Goal: Navigation & Orientation: Find specific page/section

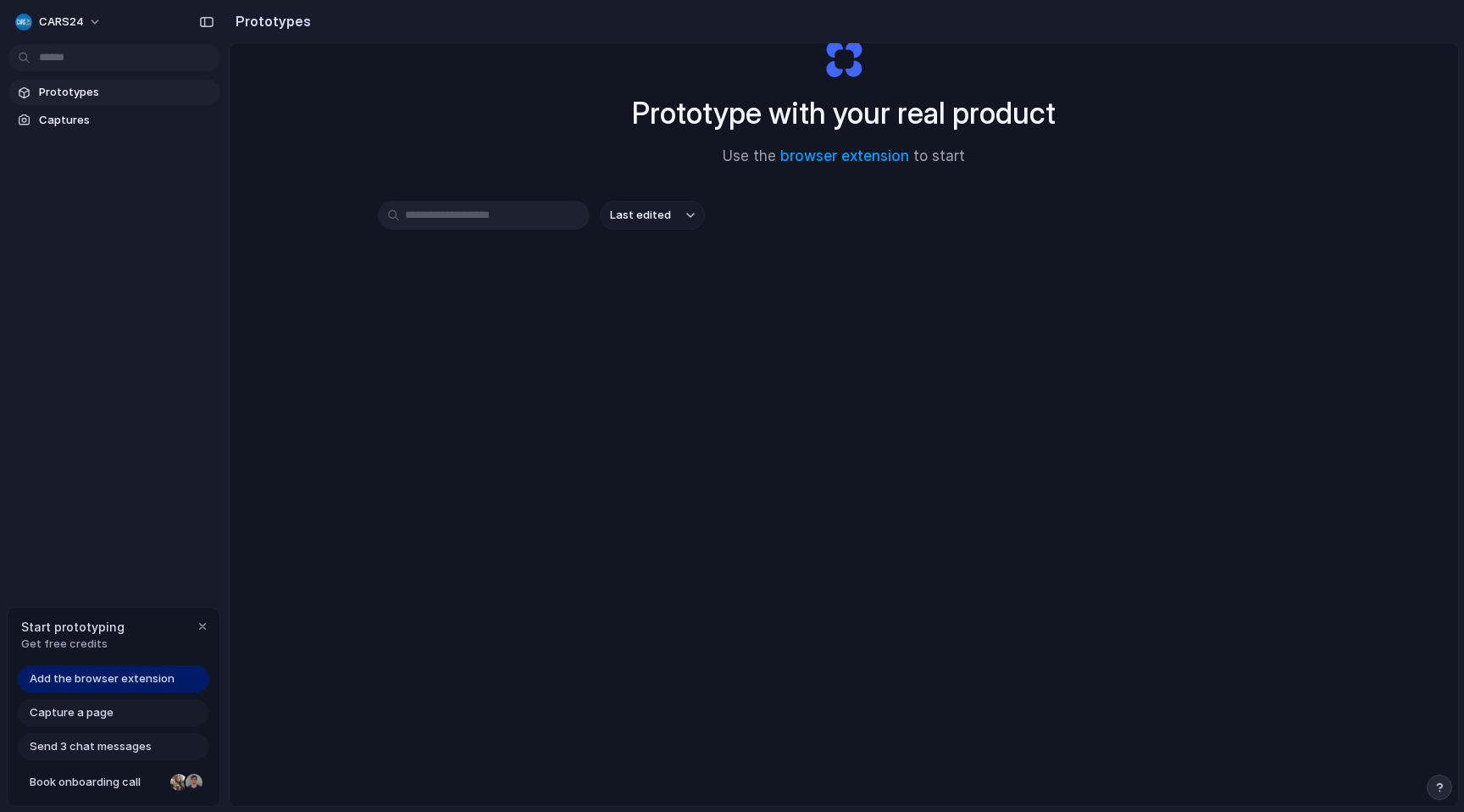
scroll to position [91, 0]
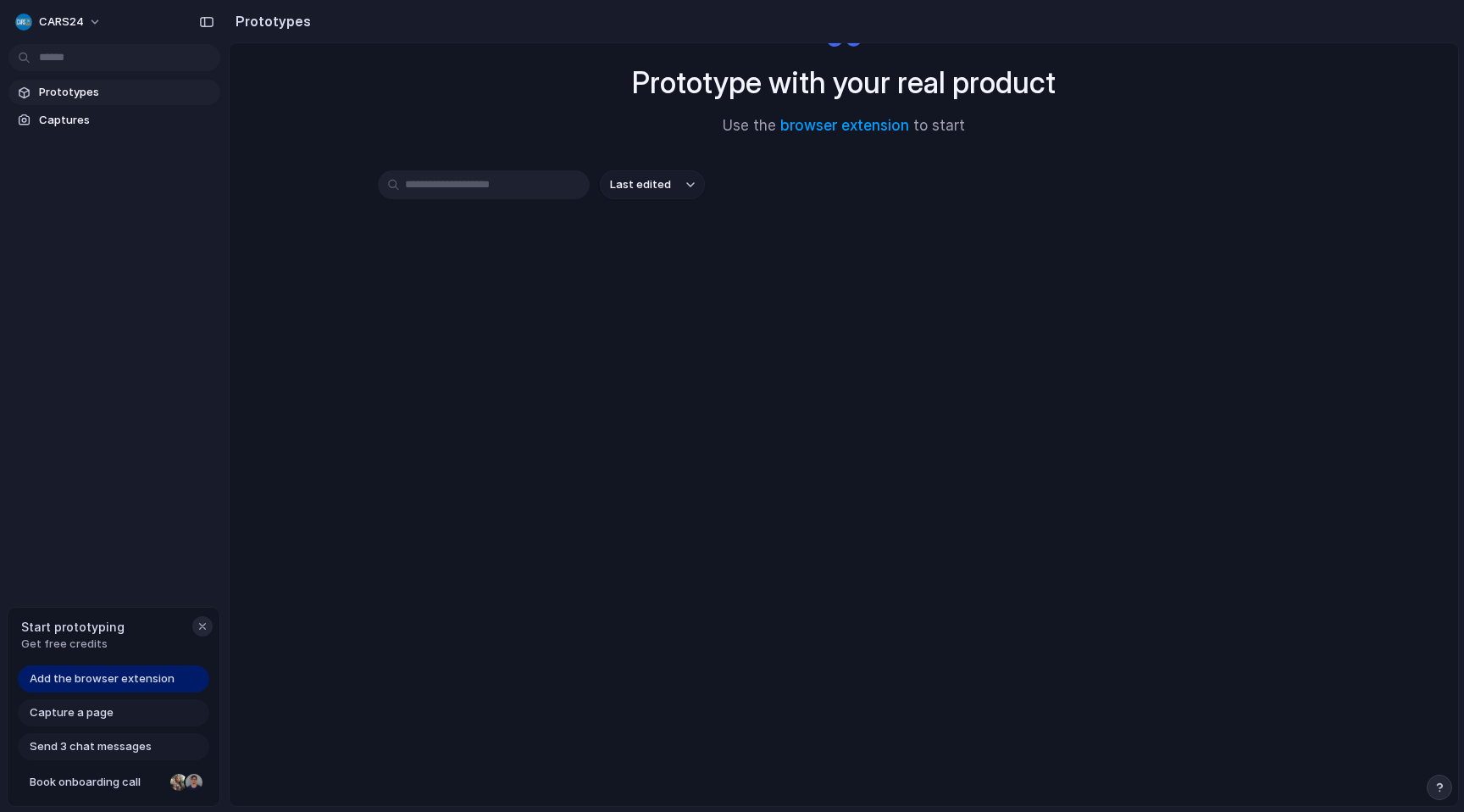
click at [203, 628] on div "button" at bounding box center [203, 626] width 13 height 13
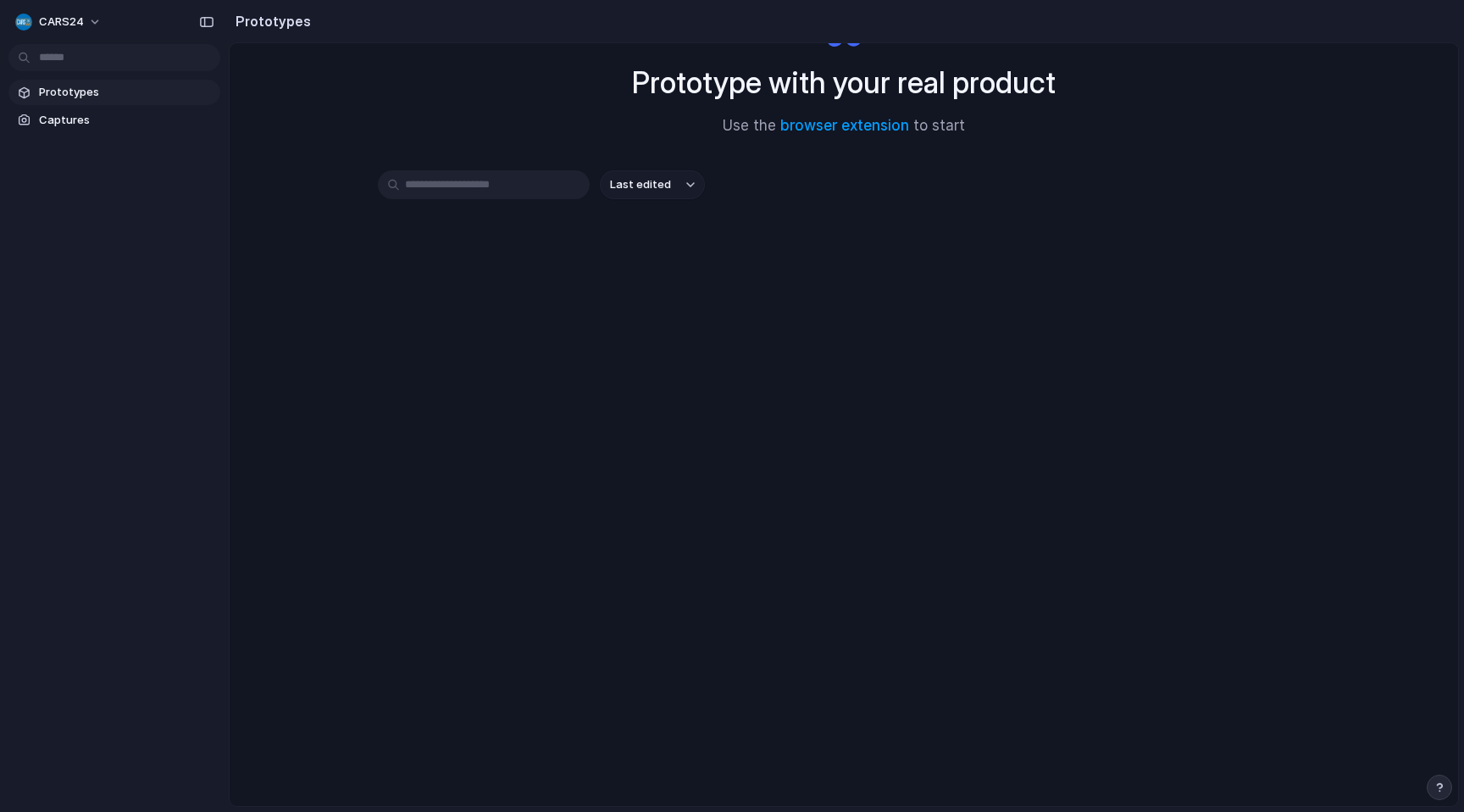
scroll to position [0, 0]
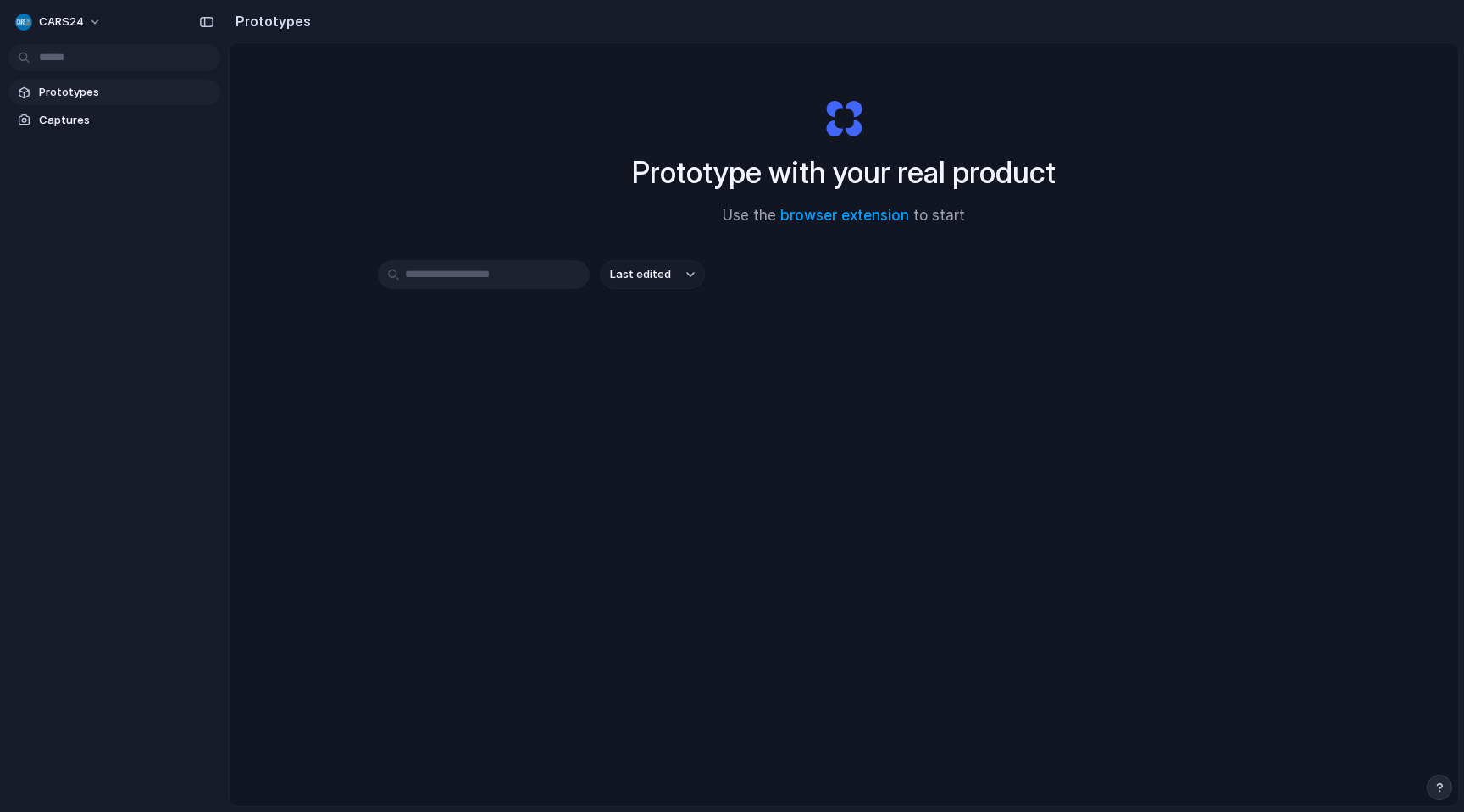
click at [502, 276] on input "text" at bounding box center [484, 274] width 212 height 28
click at [100, 116] on span "Captures" at bounding box center [126, 120] width 174 height 17
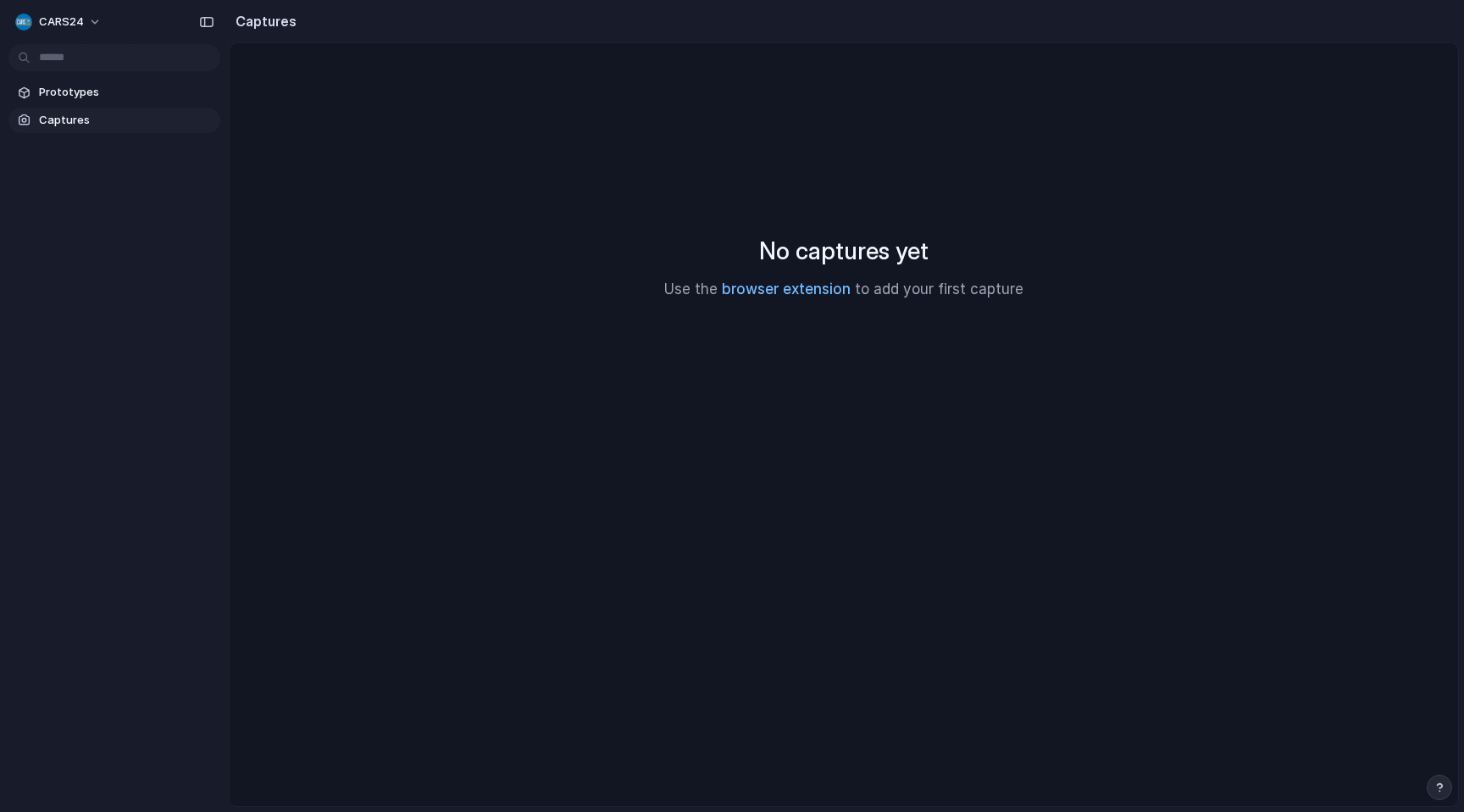
click at [799, 292] on link "browser extension" at bounding box center [786, 289] width 129 height 17
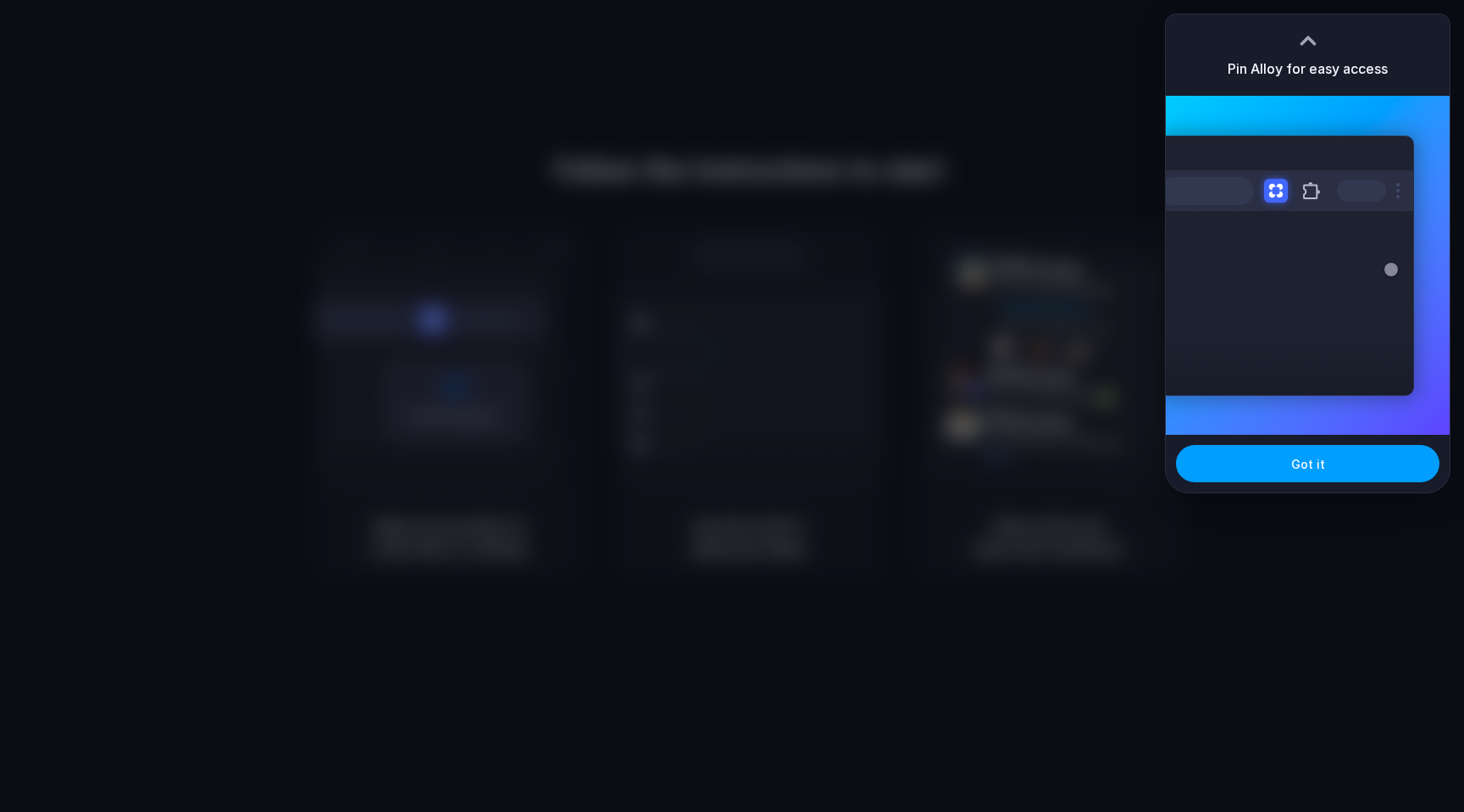
click at [1240, 462] on button "Got it" at bounding box center [1308, 462] width 263 height 37
